Goal: Navigation & Orientation: Understand site structure

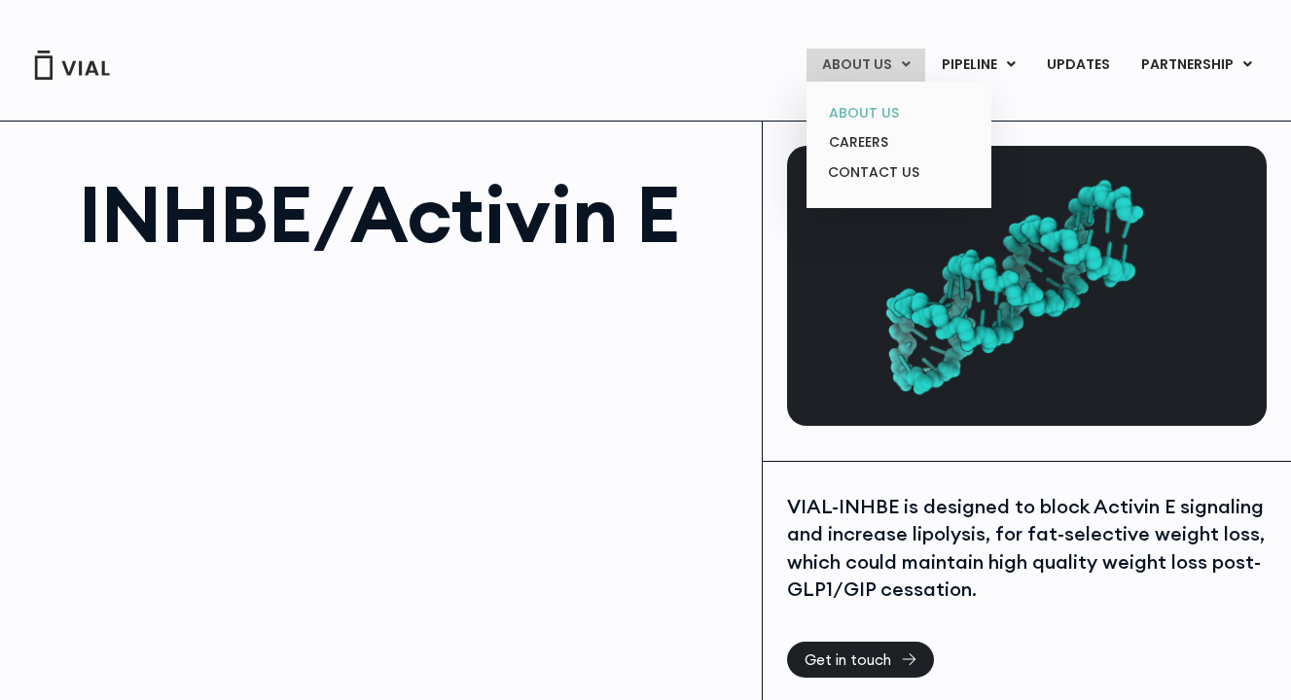
click at [884, 114] on link "ABOUT US" at bounding box center [898, 113] width 170 height 30
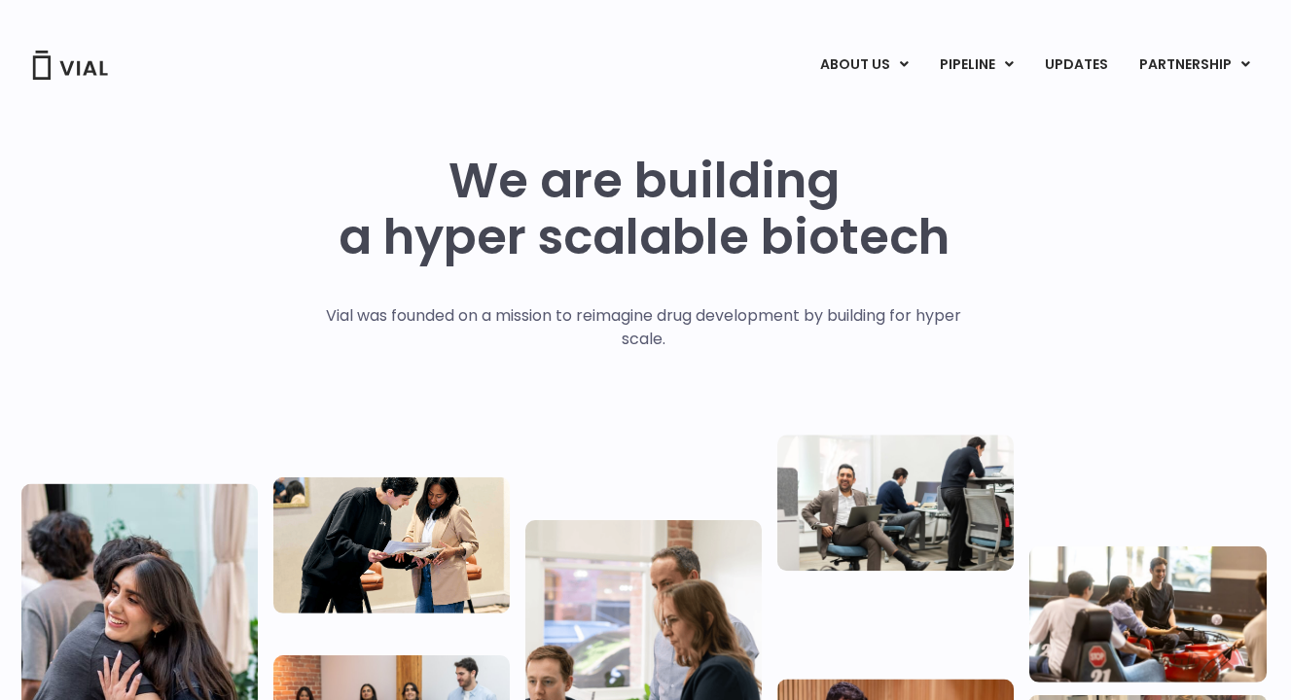
scroll to position [0, 4]
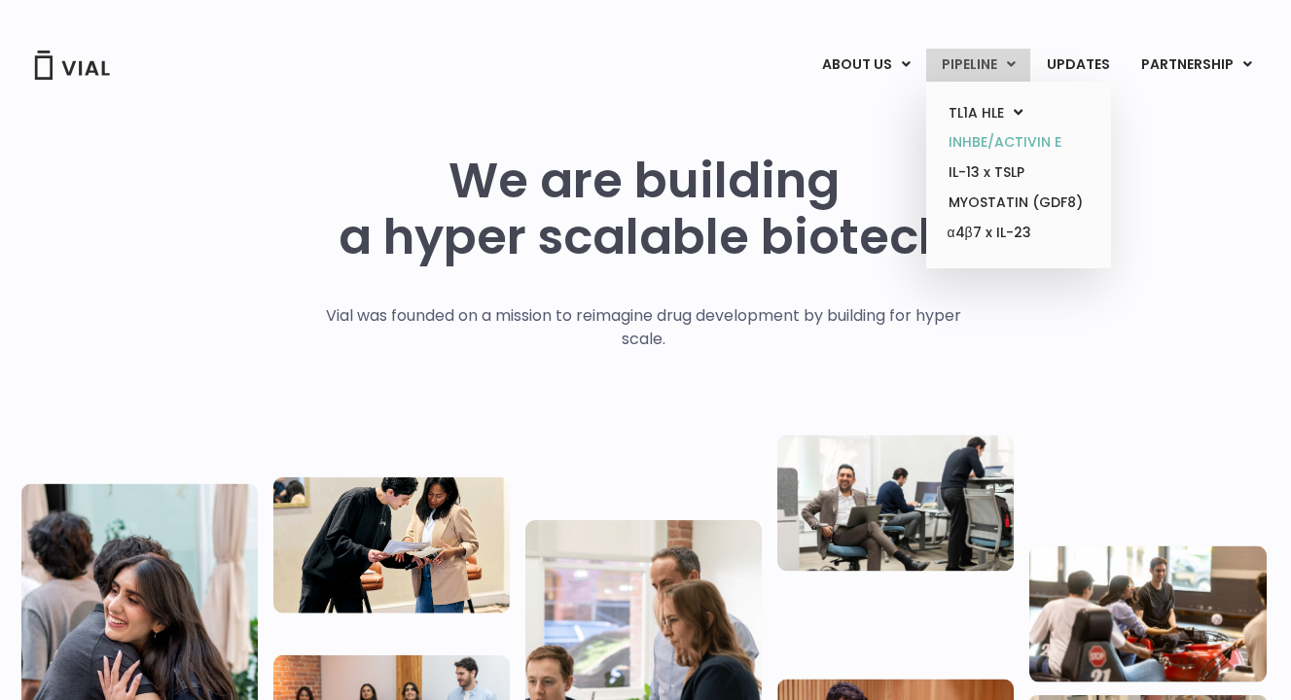
click at [1016, 144] on link "INHBE/ACTIVIN E" at bounding box center [1018, 142] width 170 height 30
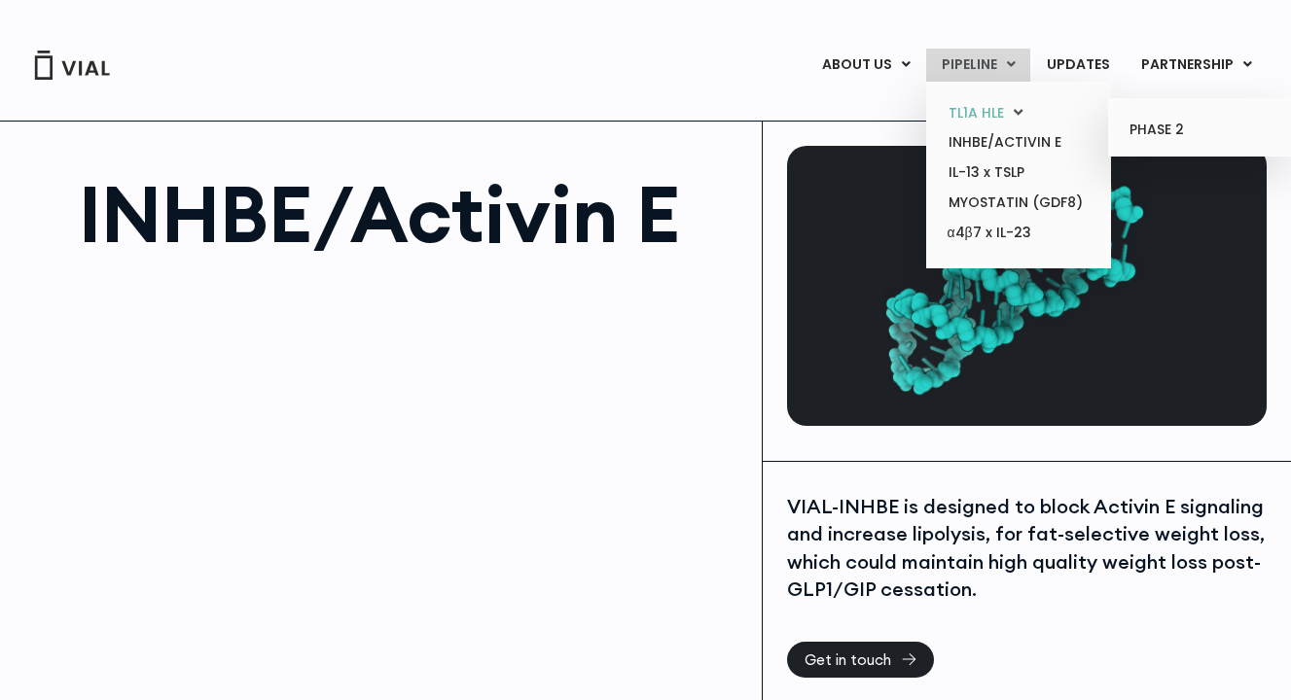
click at [996, 111] on link "TL1A HLE" at bounding box center [1018, 113] width 170 height 30
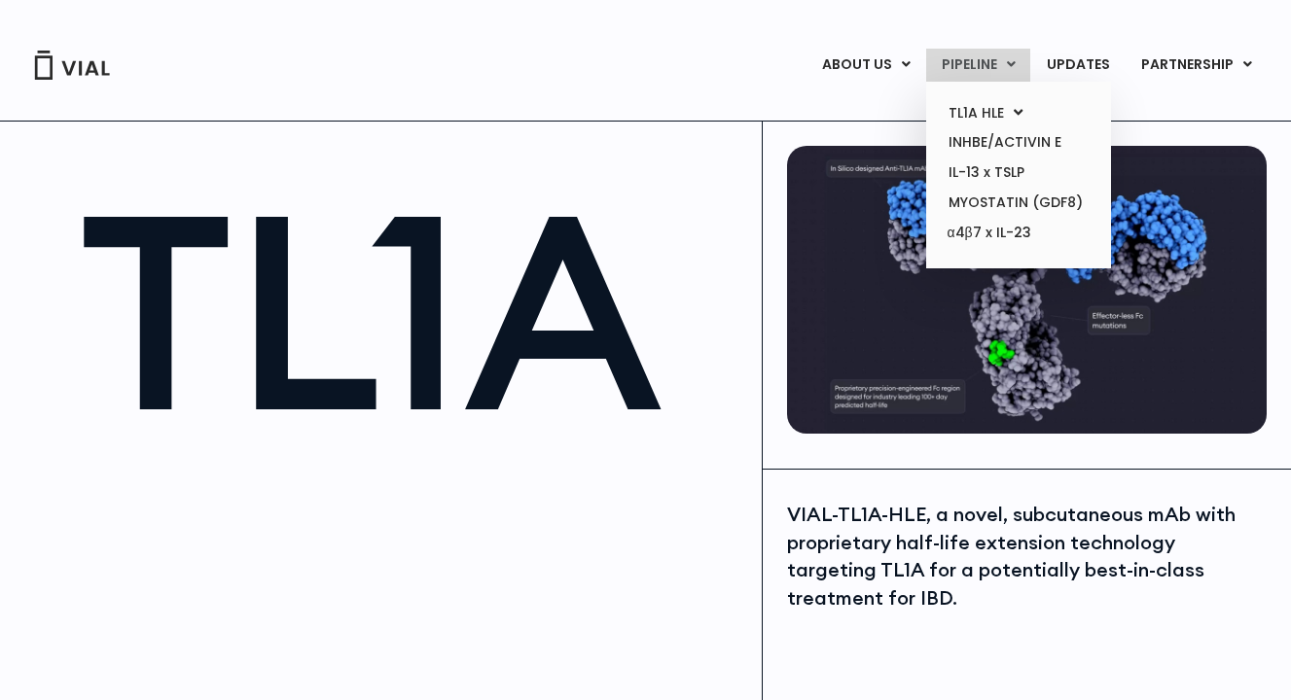
click at [1004, 53] on link "PIPELINE" at bounding box center [978, 65] width 104 height 33
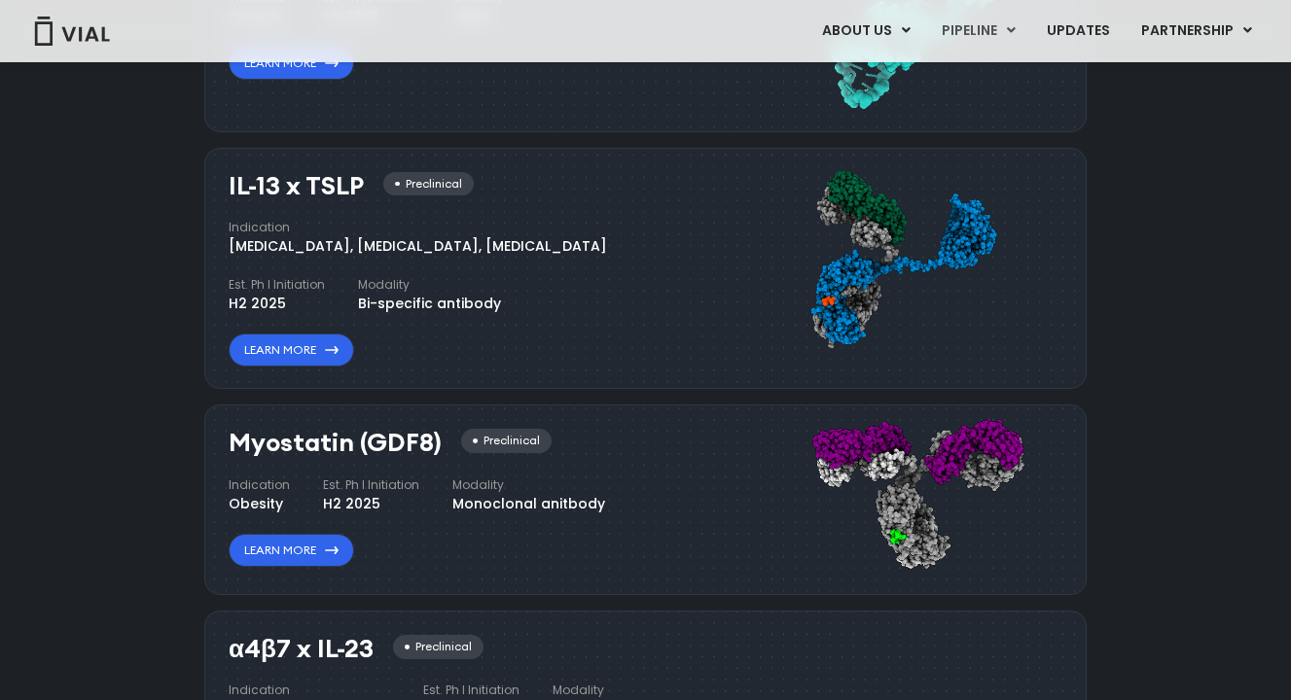
scroll to position [1729, 0]
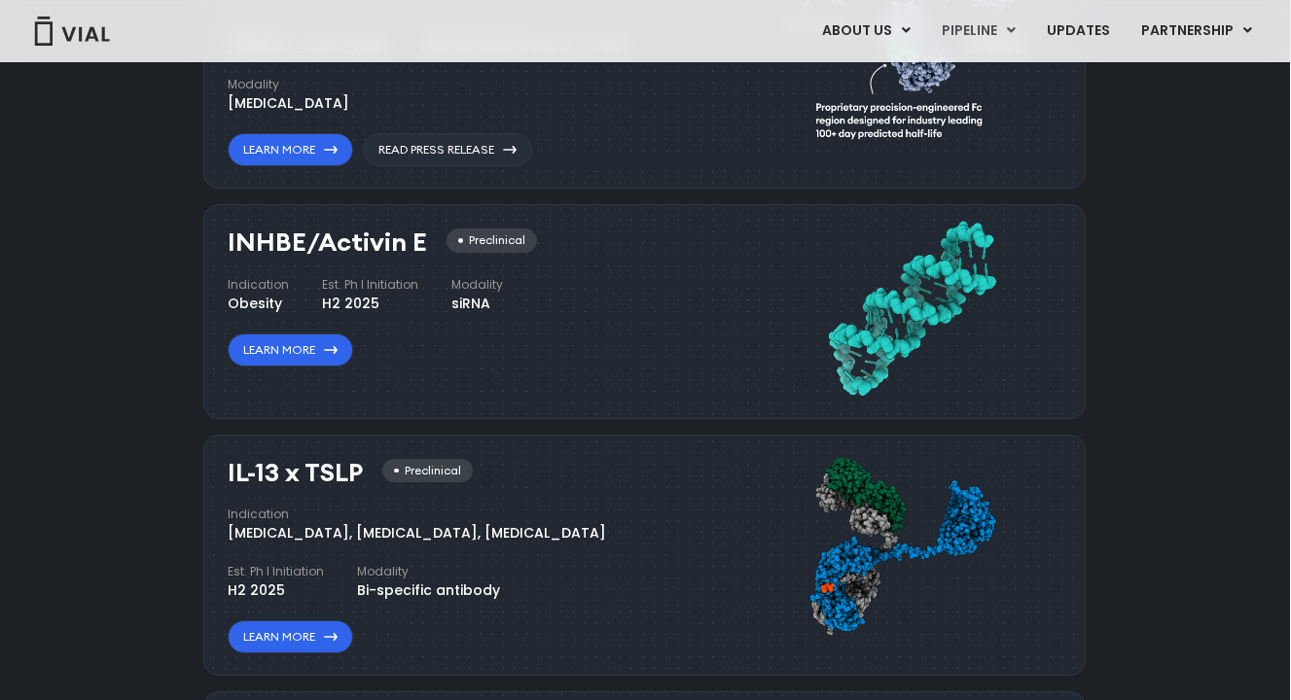
scroll to position [1365, 1]
